Goal: Information Seeking & Learning: Compare options

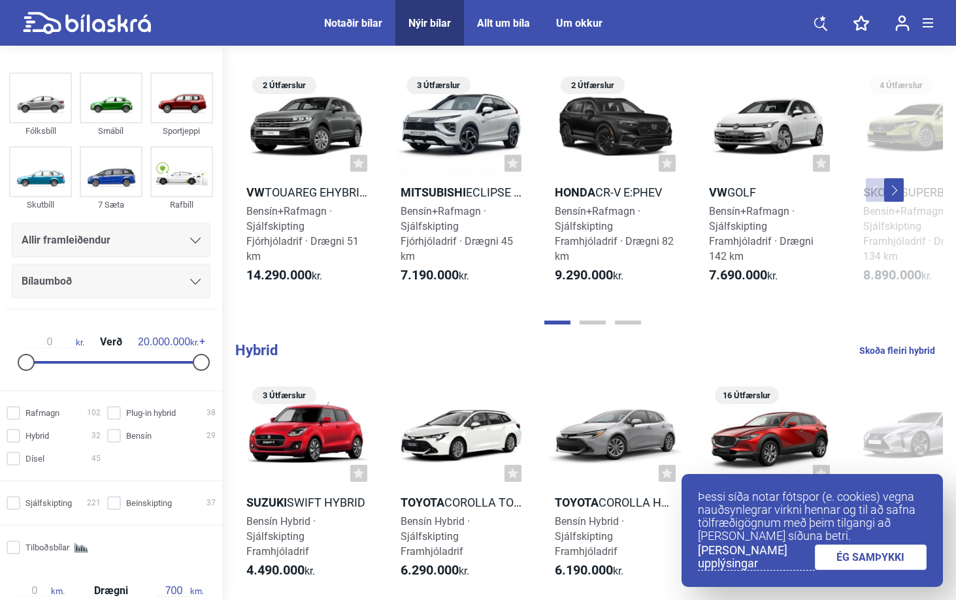
click at [174, 272] on div "Bílaumboð" at bounding box center [111, 281] width 199 height 35
click at [193, 276] on div at bounding box center [195, 281] width 10 height 10
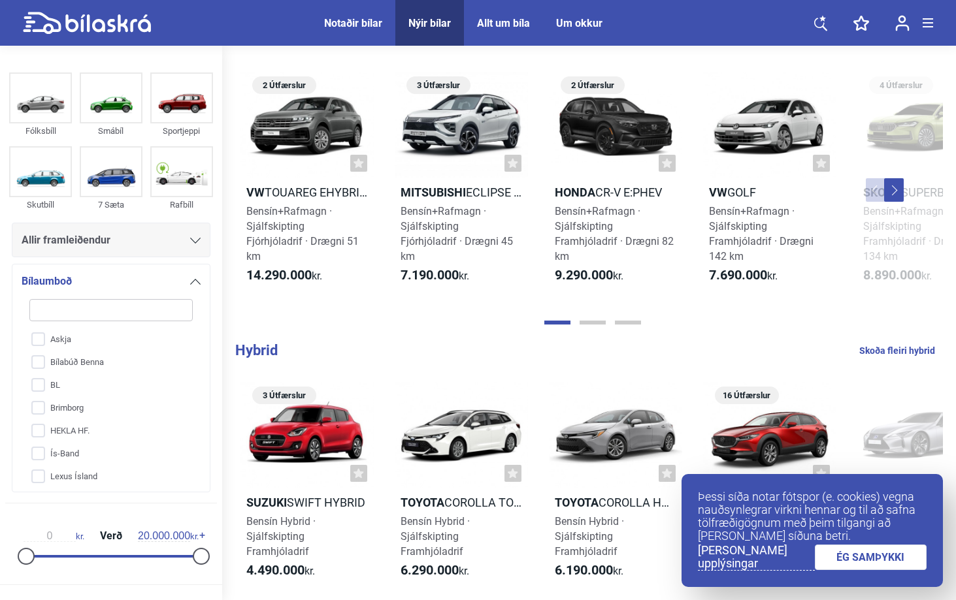
click at [196, 291] on div "Bílaumboð Askja Bílabúð [PERSON_NAME] Brimborg HEKLA HF. Ís-Band Lexus Ísland S…" at bounding box center [111, 378] width 199 height 229
click at [188, 234] on div "Allir framleiðendur" at bounding box center [111, 240] width 179 height 18
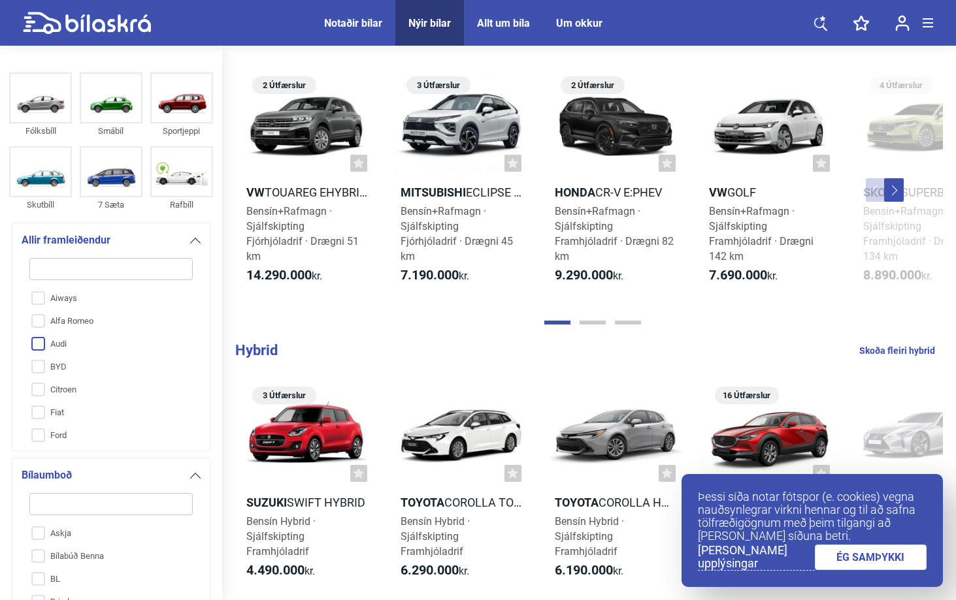
click at [39, 348] on input "Audi" at bounding box center [102, 344] width 165 height 23
checkbox input "true"
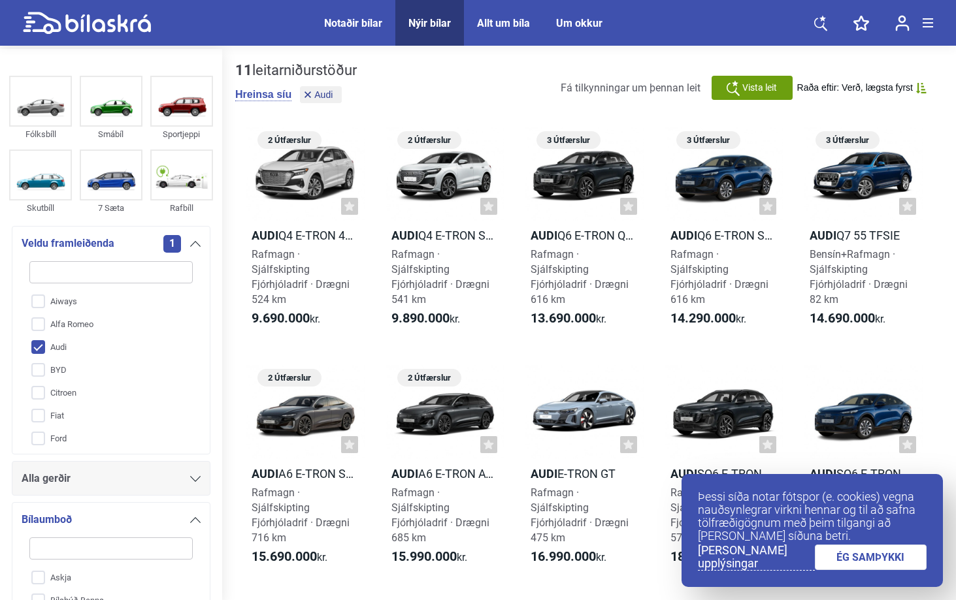
click at [77, 277] on input "search" at bounding box center [110, 272] width 163 height 22
type input "m"
checkbox input "false"
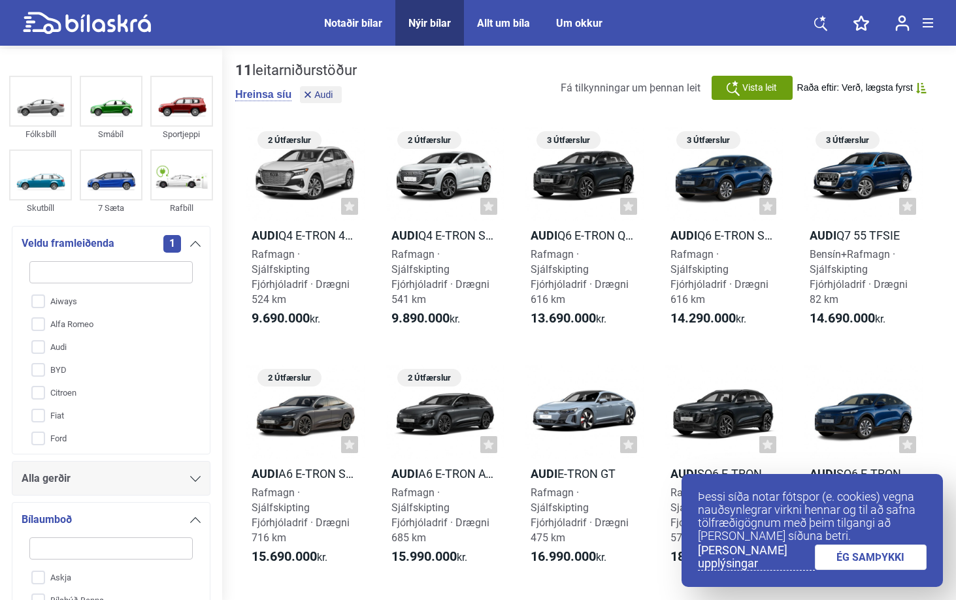
checkbox input "false"
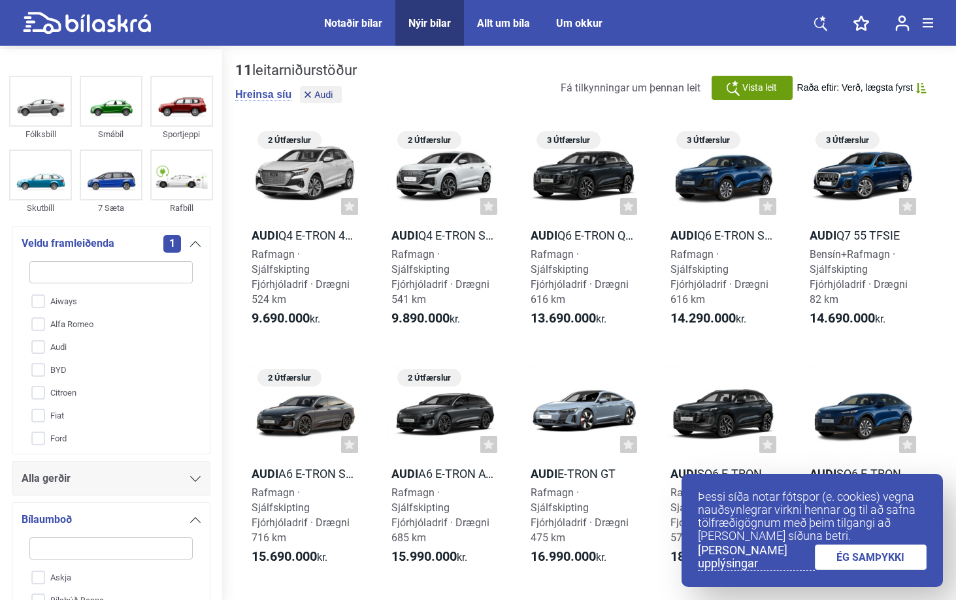
checkbox input "false"
type input "m"
click at [41, 393] on input "Mercedes-Benz" at bounding box center [102, 393] width 165 height 23
checkbox input "true"
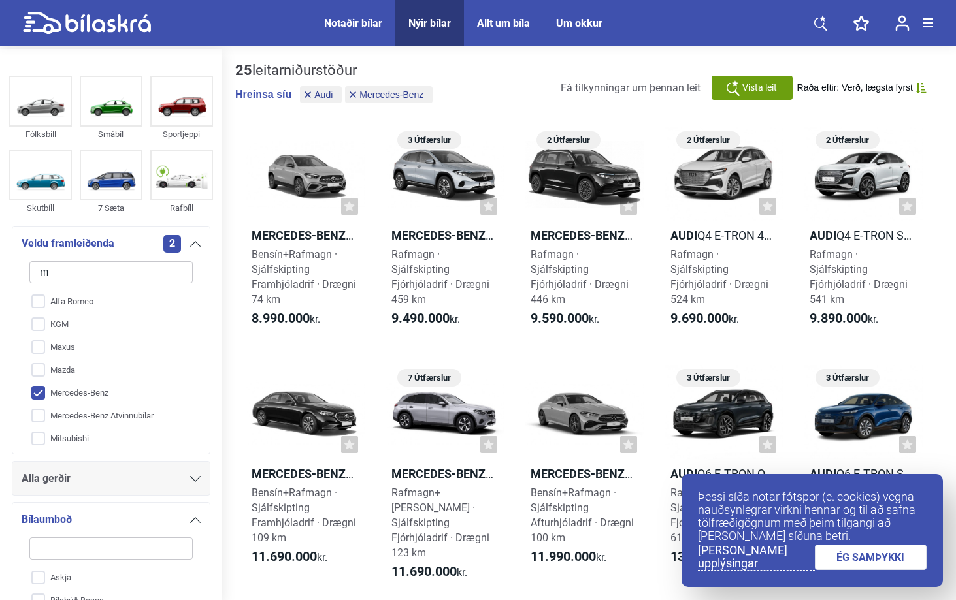
click at [79, 282] on input "m" at bounding box center [110, 272] width 163 height 22
checkbox input "false"
checkbox input "true"
checkbox input "false"
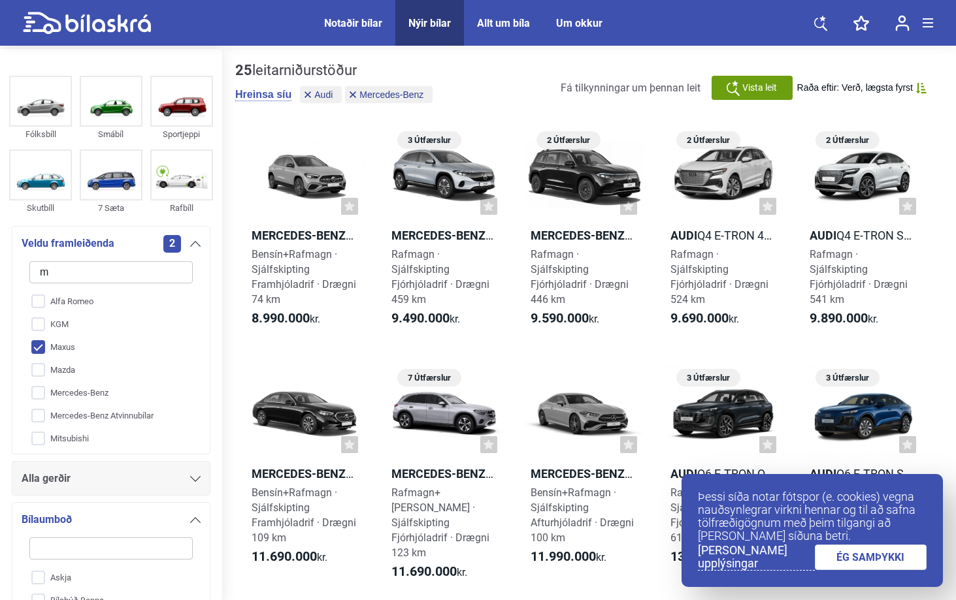
checkbox input "false"
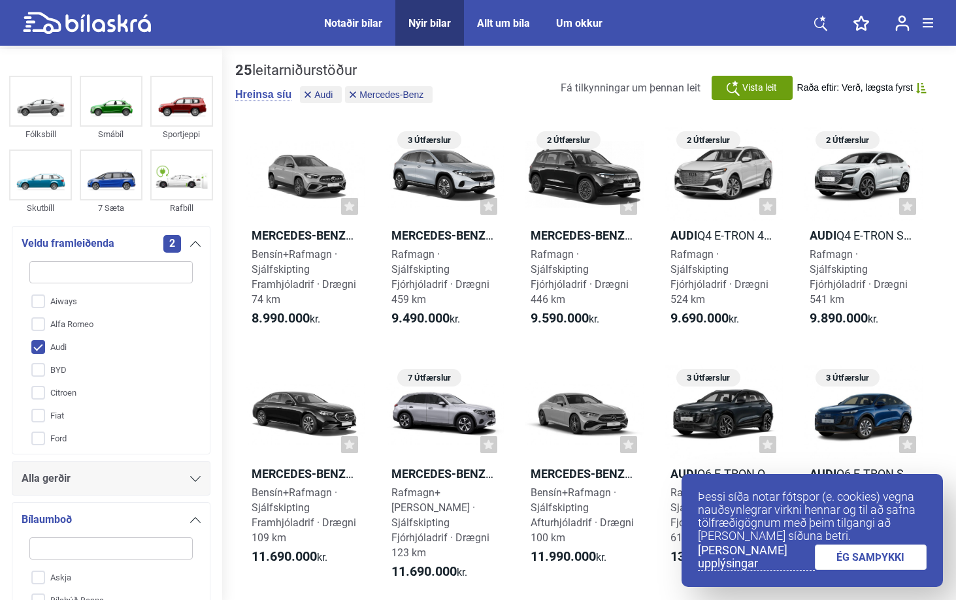
type input "b"
checkbox input "false"
checkbox input "true"
checkbox input "false"
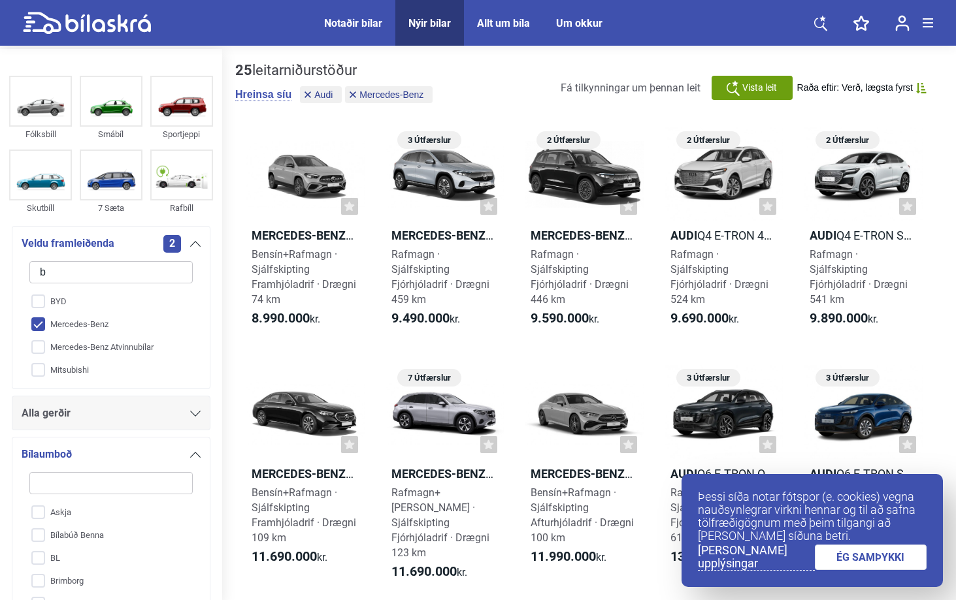
type input "bm"
checkbox input "false"
checkbox input "true"
checkbox input "false"
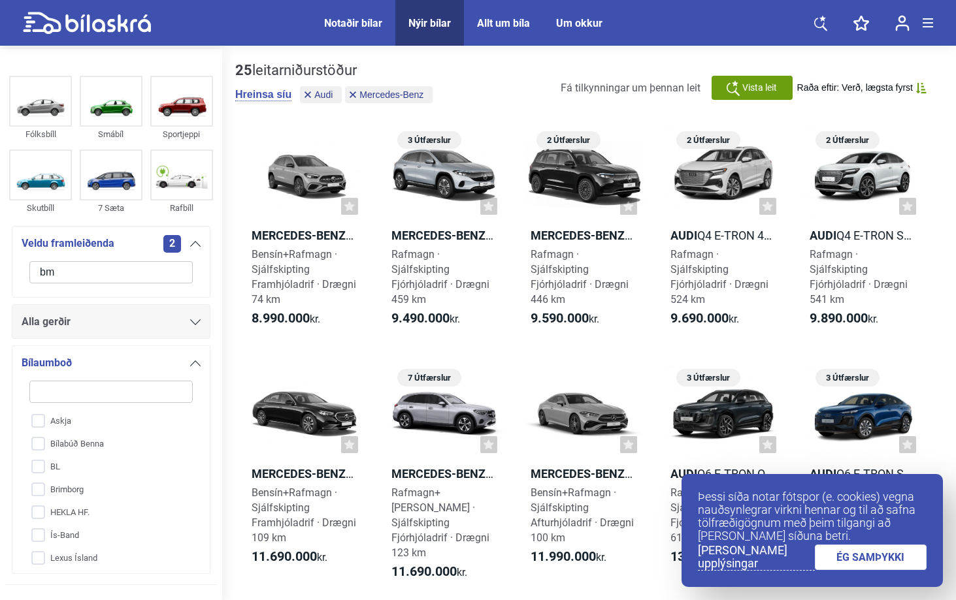
type input "b"
checkbox input "false"
checkbox input "true"
checkbox input "false"
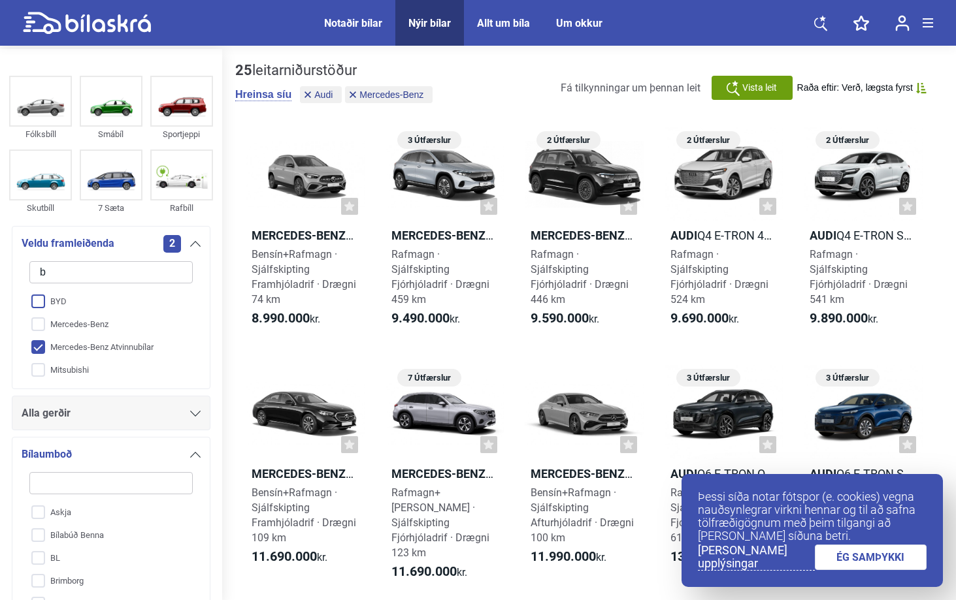
checkbox input "false"
checkbox input "true"
checkbox input "false"
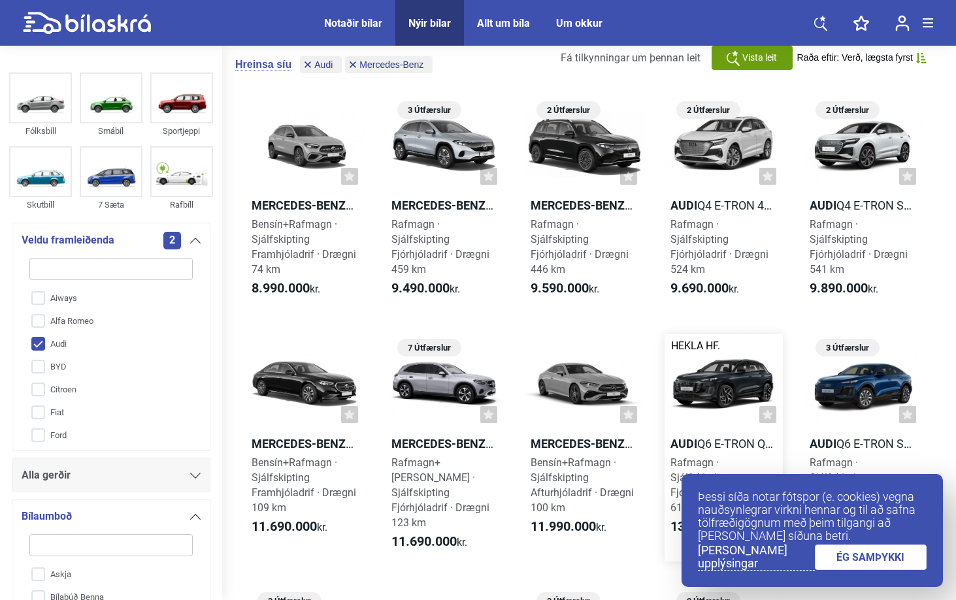
scroll to position [29, 0]
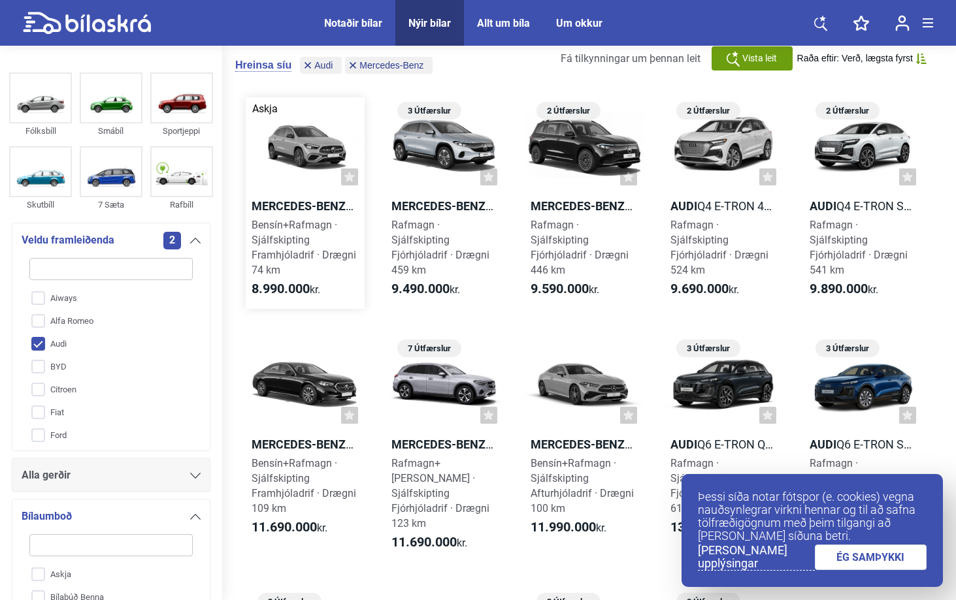
click at [286, 142] on div at bounding box center [305, 144] width 119 height 95
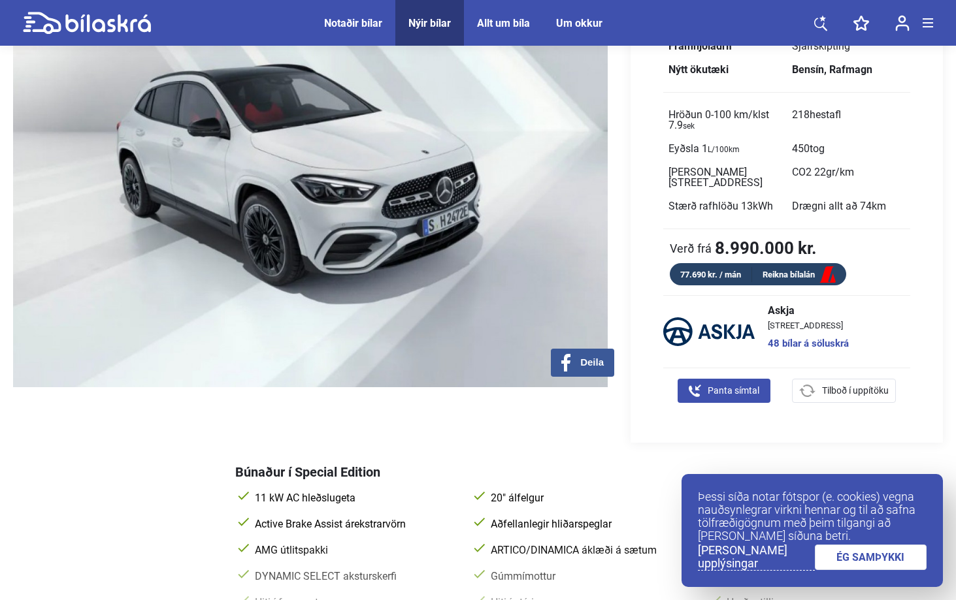
scroll to position [133, 0]
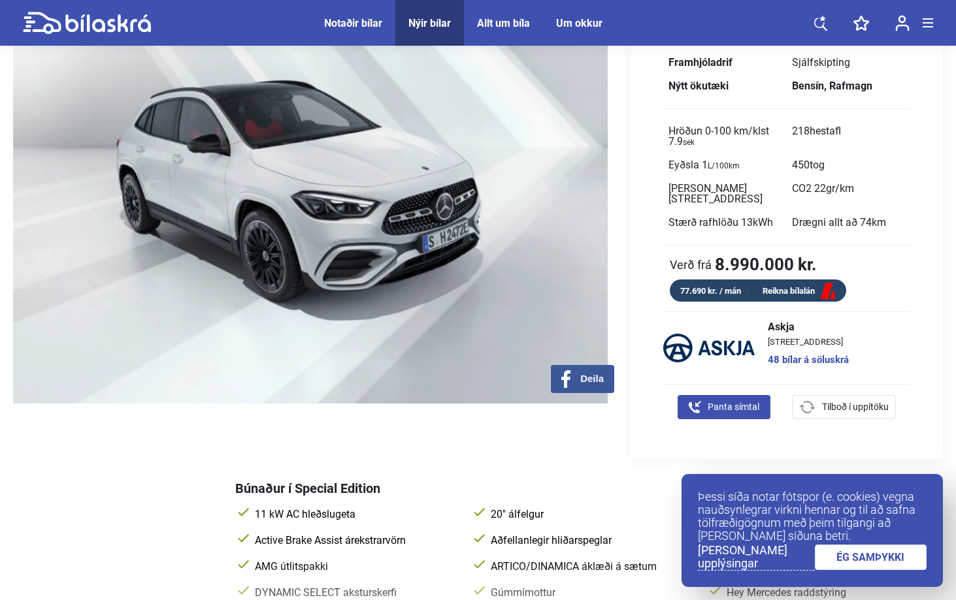
click at [297, 159] on img at bounding box center [310, 185] width 594 height 437
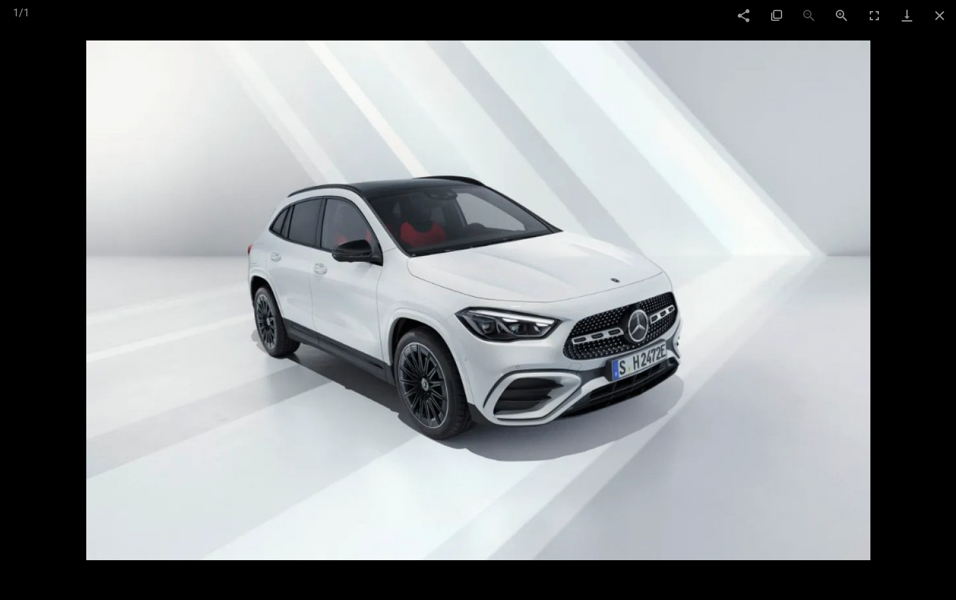
scroll to position [130, 0]
click at [943, 18] on span at bounding box center [939, 15] width 33 height 31
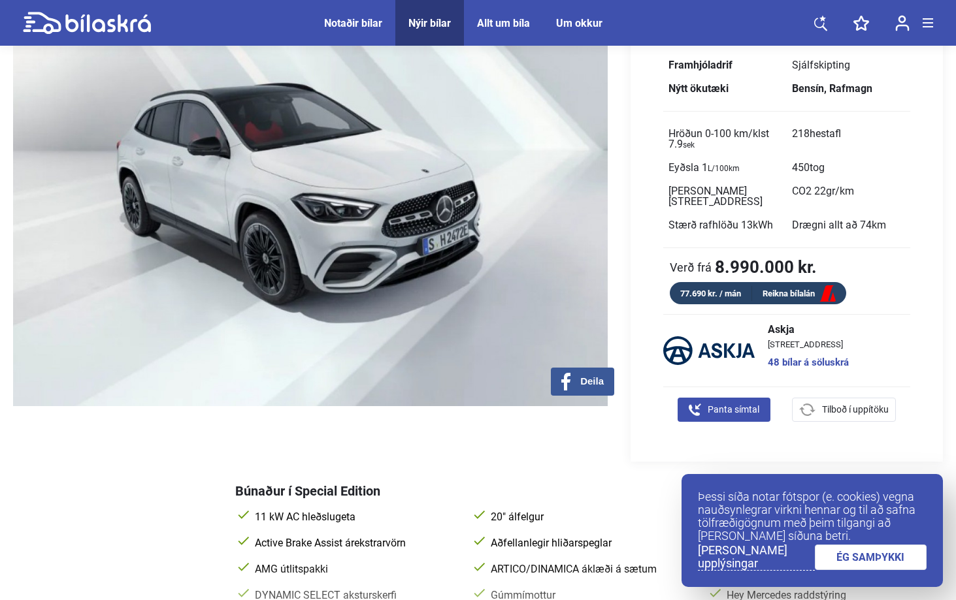
scroll to position [133, 0]
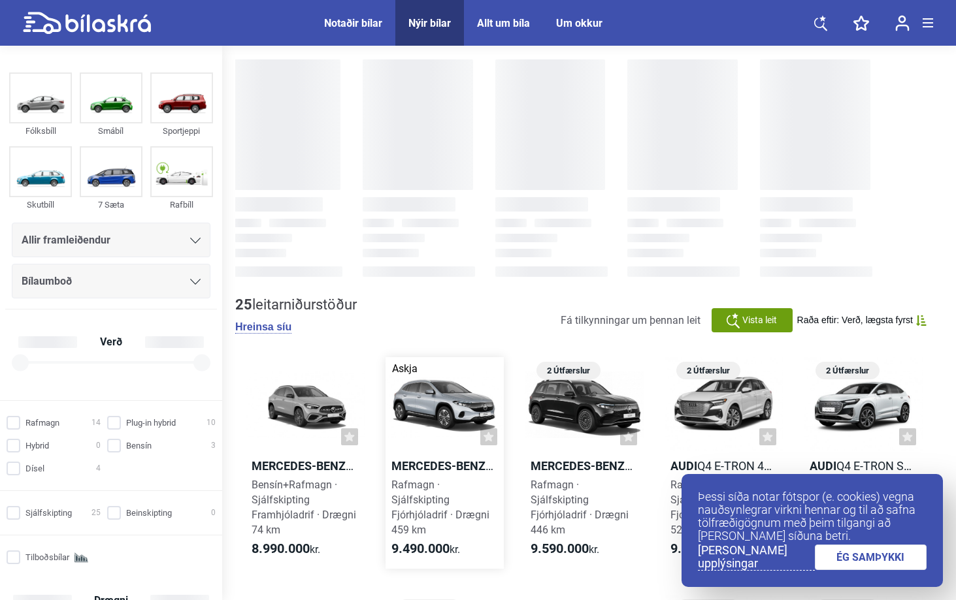
scroll to position [29, 0]
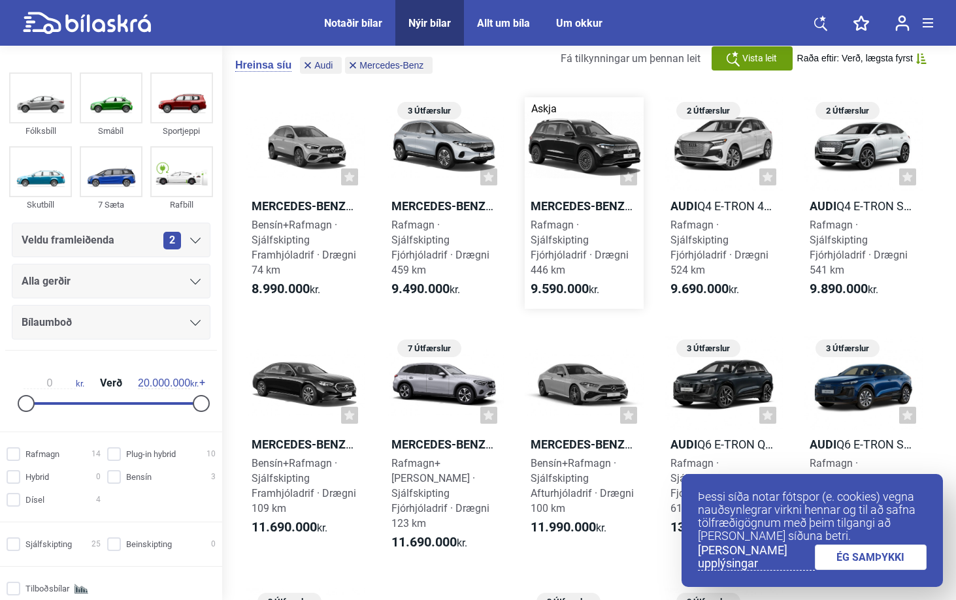
click at [612, 134] on div at bounding box center [583, 144] width 119 height 95
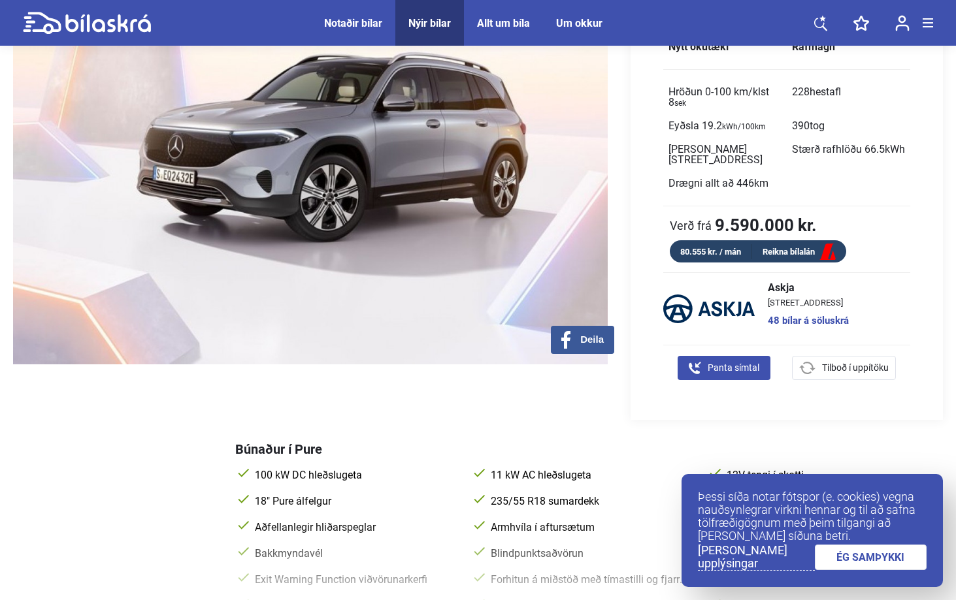
scroll to position [137, 0]
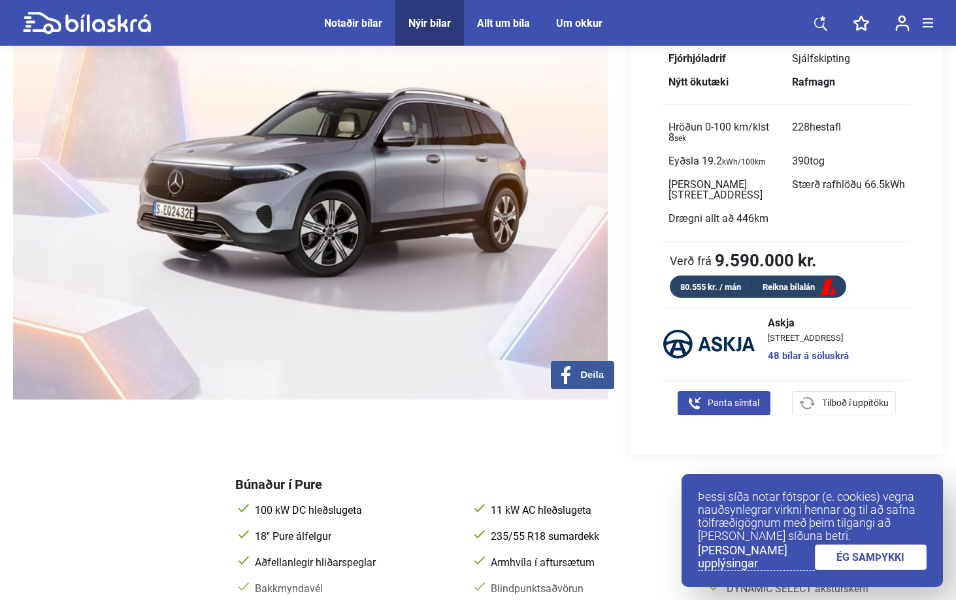
click at [414, 225] on img at bounding box center [310, 181] width 594 height 437
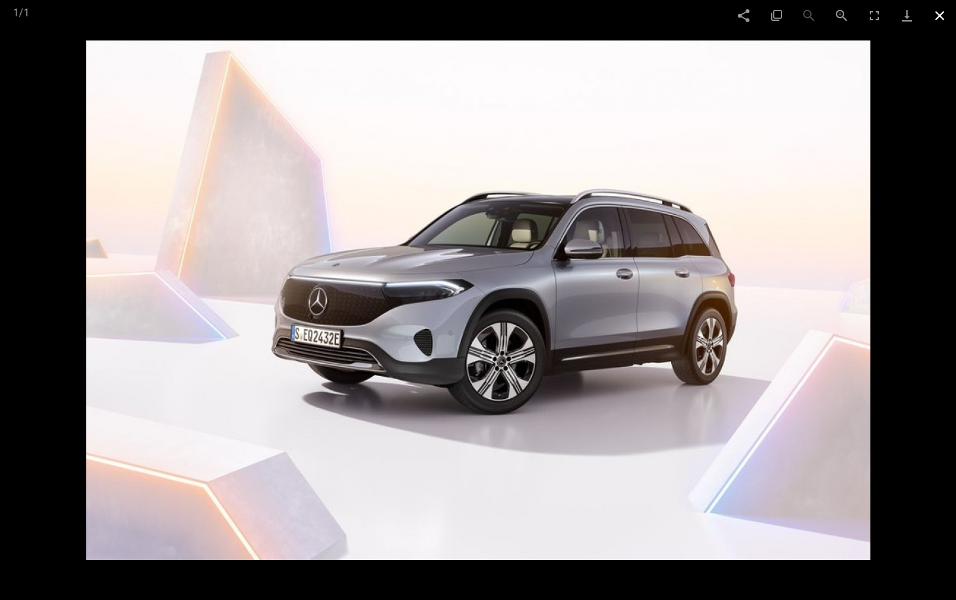
click at [946, 10] on span at bounding box center [939, 15] width 33 height 31
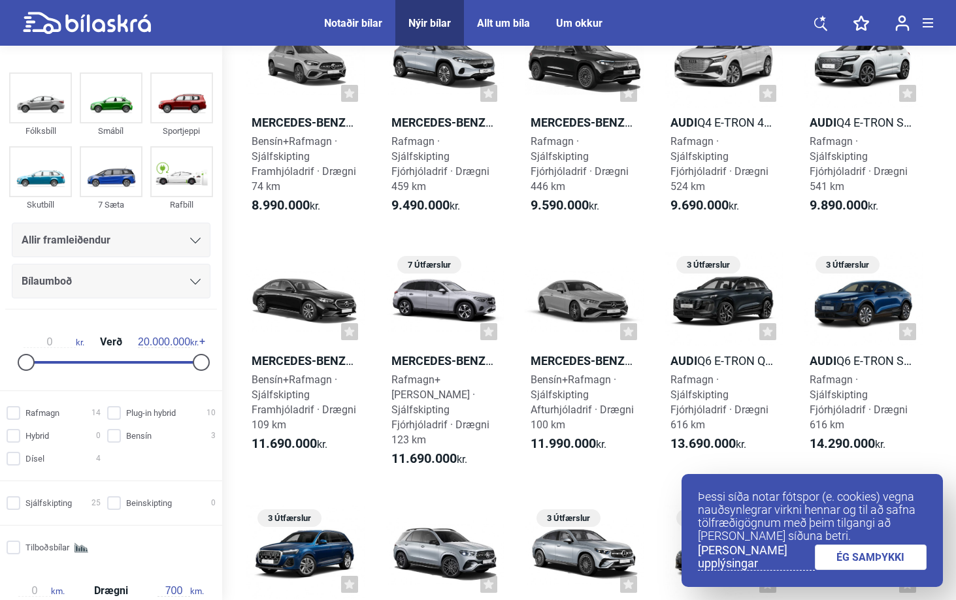
scroll to position [40, 0]
